Goal: Information Seeking & Learning: Learn about a topic

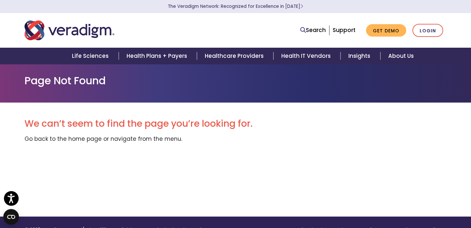
scroll to position [129, 0]
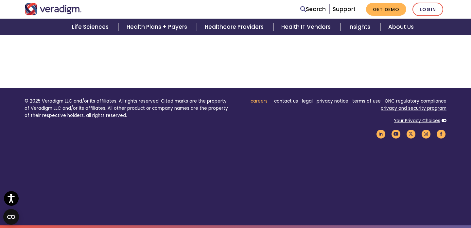
click at [260, 103] on link "careers" at bounding box center [258, 101] width 17 height 6
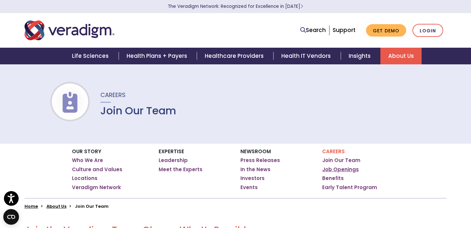
click at [335, 170] on link "Job Openings" at bounding box center [340, 169] width 37 height 7
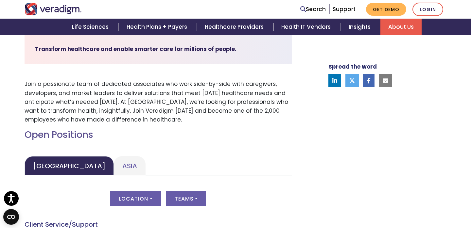
scroll to position [207, 0]
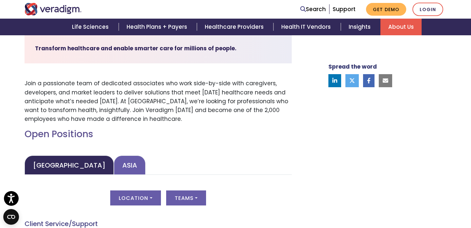
click at [114, 161] on link "Asia" at bounding box center [130, 165] width 32 height 19
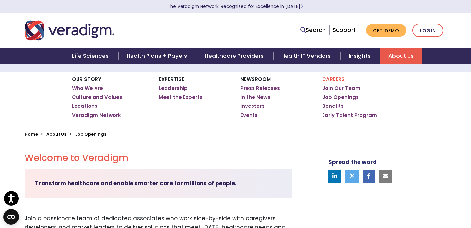
scroll to position [0, 0]
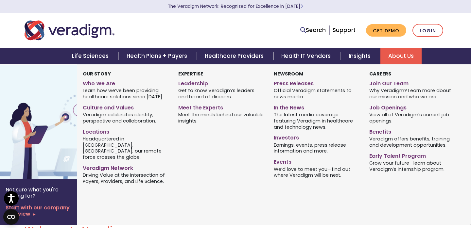
click at [397, 55] on link "About Us" at bounding box center [400, 56] width 41 height 17
click at [205, 83] on link "Leadership" at bounding box center [221, 82] width 86 height 9
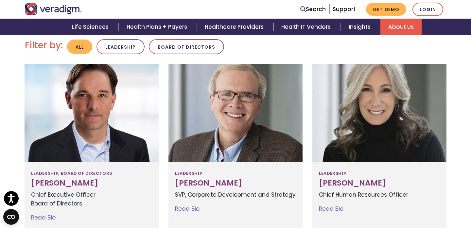
scroll to position [201, 0]
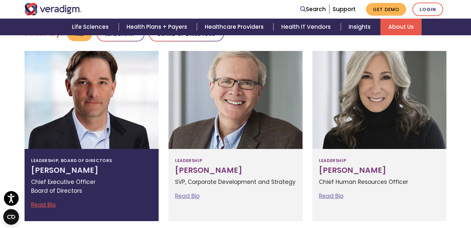
click at [89, 103] on div at bounding box center [92, 100] width 134 height 98
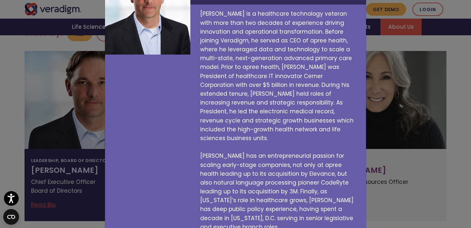
scroll to position [133, 0]
